Goal: Task Accomplishment & Management: Manage account settings

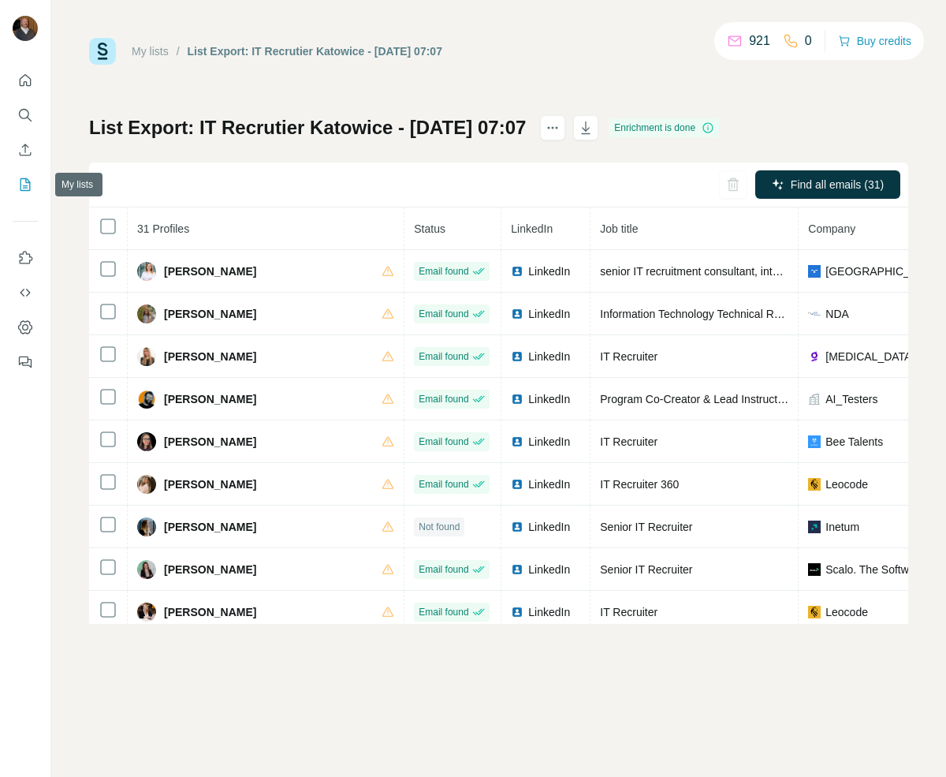
click at [22, 181] on icon "My lists" at bounding box center [25, 185] width 16 height 16
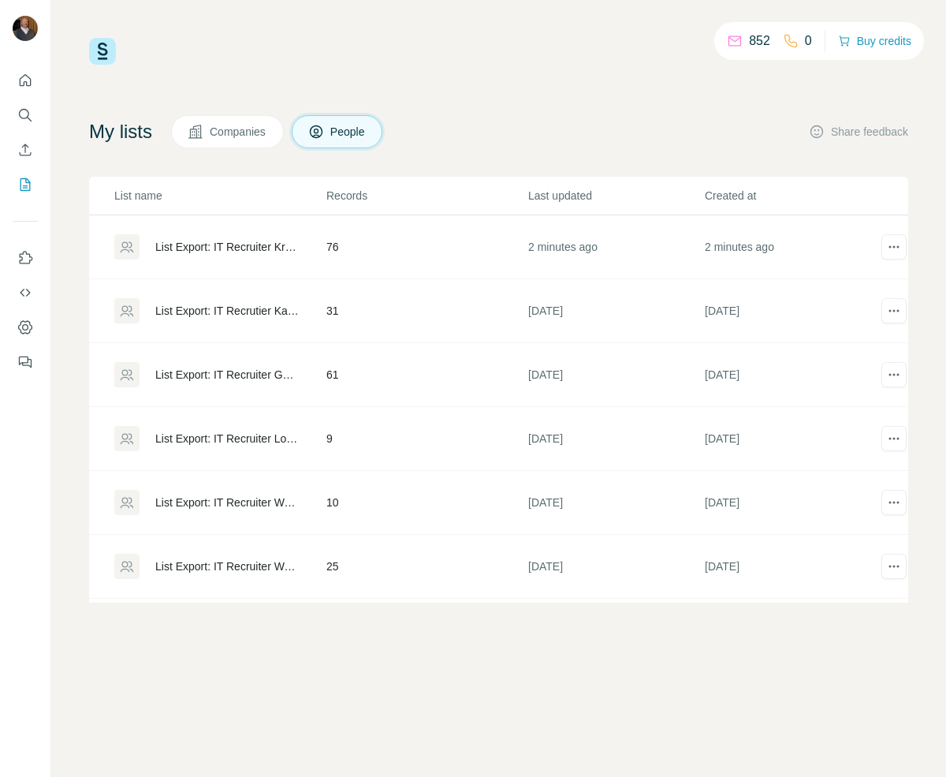
click at [231, 251] on div "List Export: IT Recruiter Krakow - [DATE] 07:00" at bounding box center [227, 247] width 144 height 16
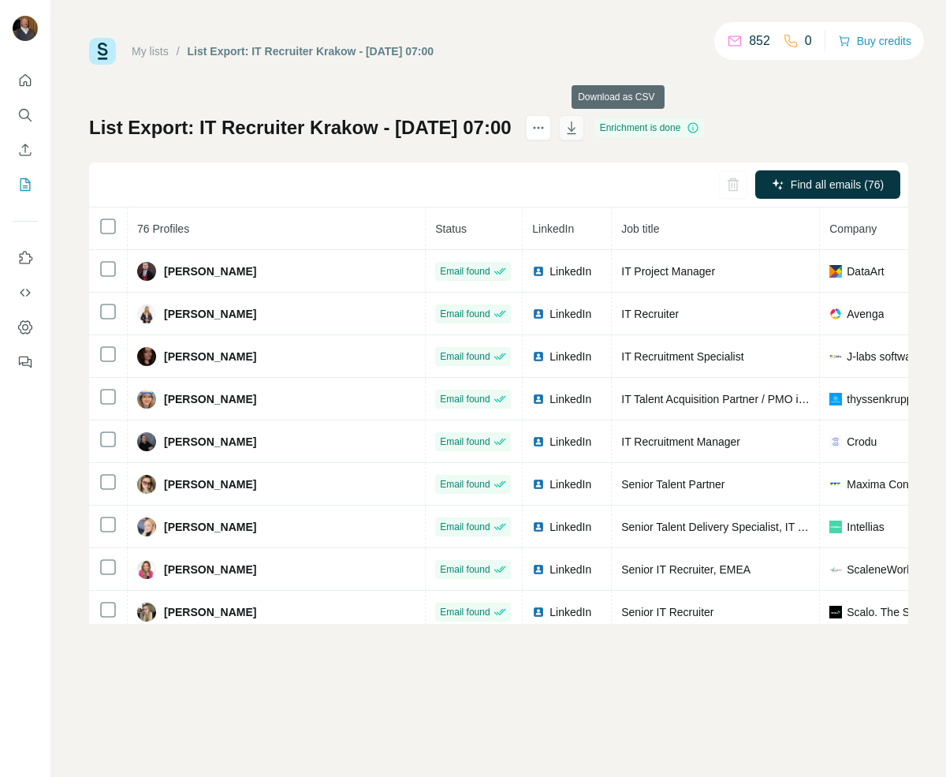
click at [580, 130] on icon "button" at bounding box center [572, 128] width 16 height 16
